Goal: Task Accomplishment & Management: Use online tool/utility

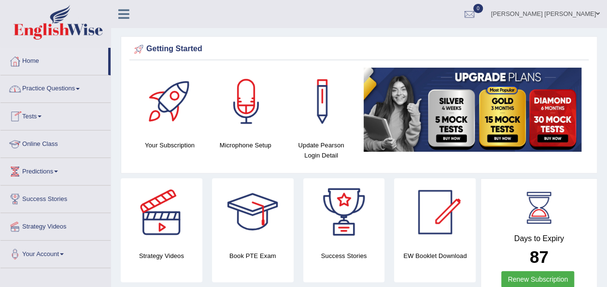
click at [58, 144] on link "Online Class" at bounding box center [55, 142] width 110 height 24
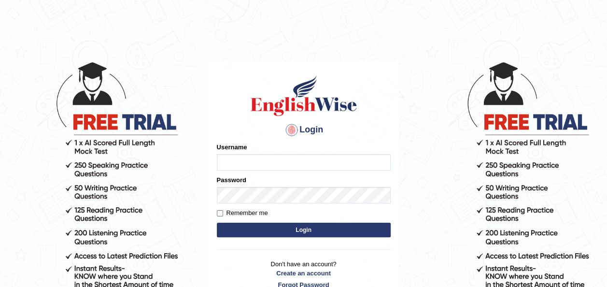
type input "emawel"
click at [293, 231] on button "Login" at bounding box center [304, 230] width 174 height 14
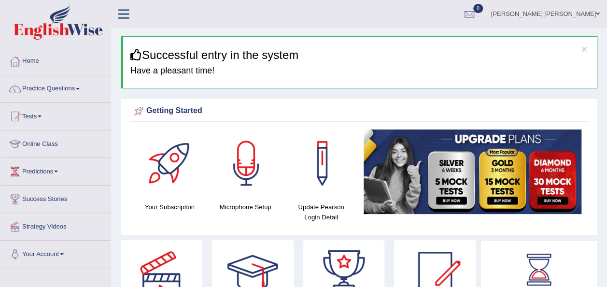
click at [63, 145] on link "Online Class" at bounding box center [55, 142] width 110 height 24
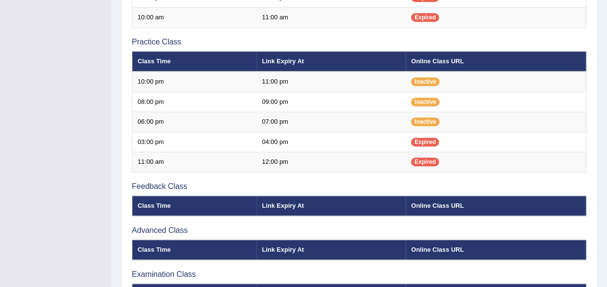
scroll to position [372, 0]
